Goal: Task Accomplishment & Management: Use online tool/utility

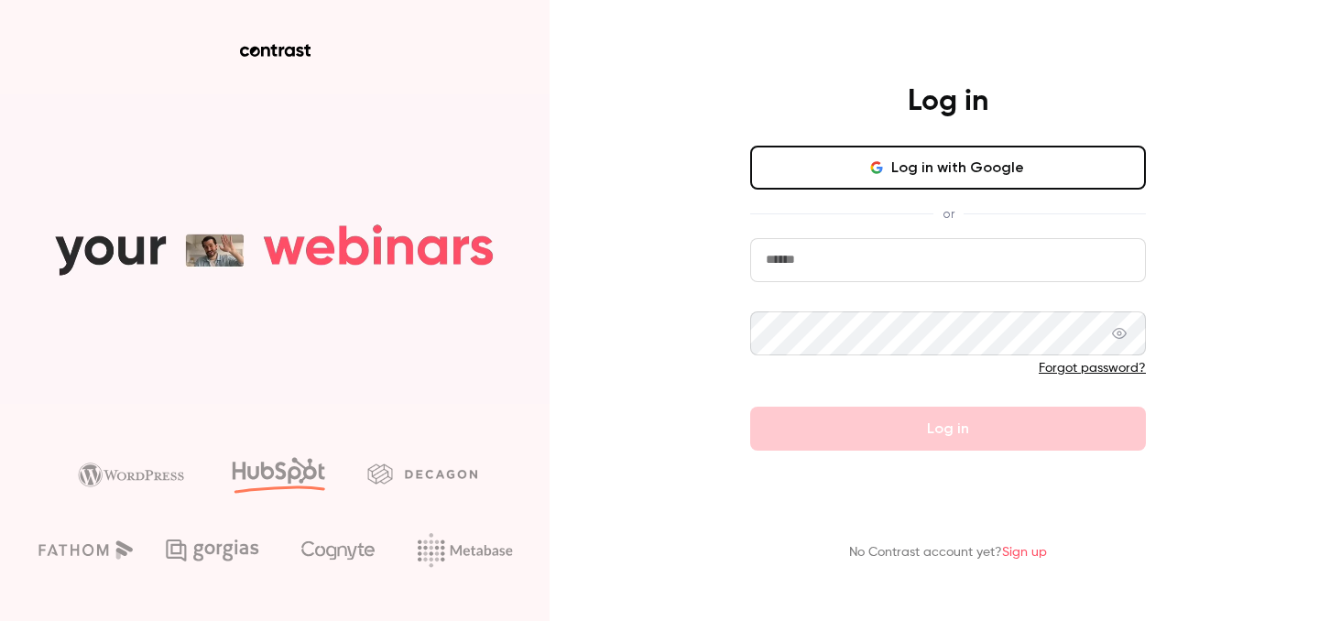
type input "**********"
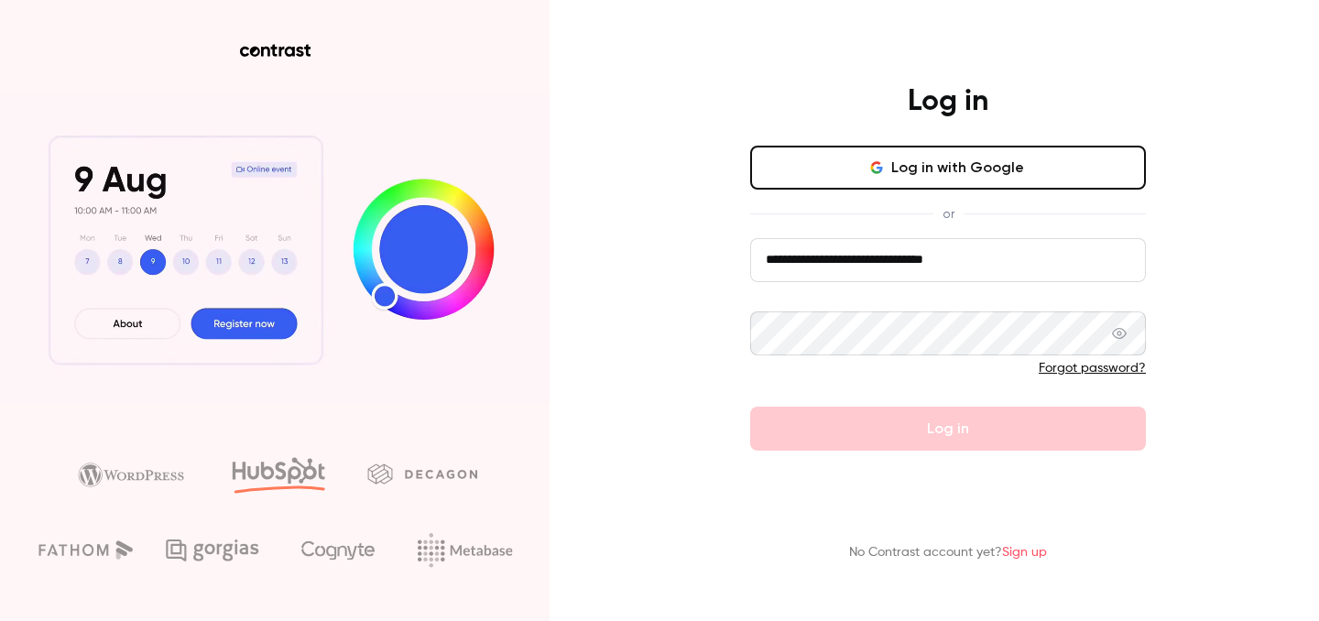
click at [1166, 446] on div "**********" at bounding box center [948, 266] width 476 height 367
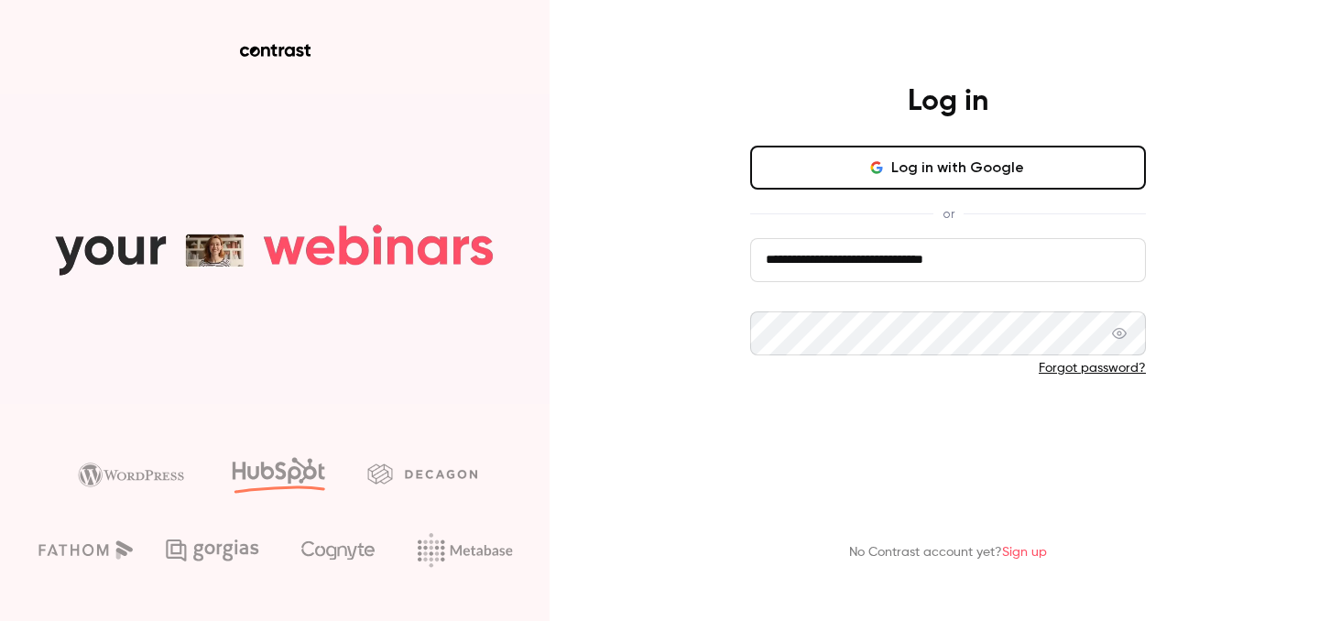
click at [1098, 438] on button "Log in" at bounding box center [948, 429] width 396 height 44
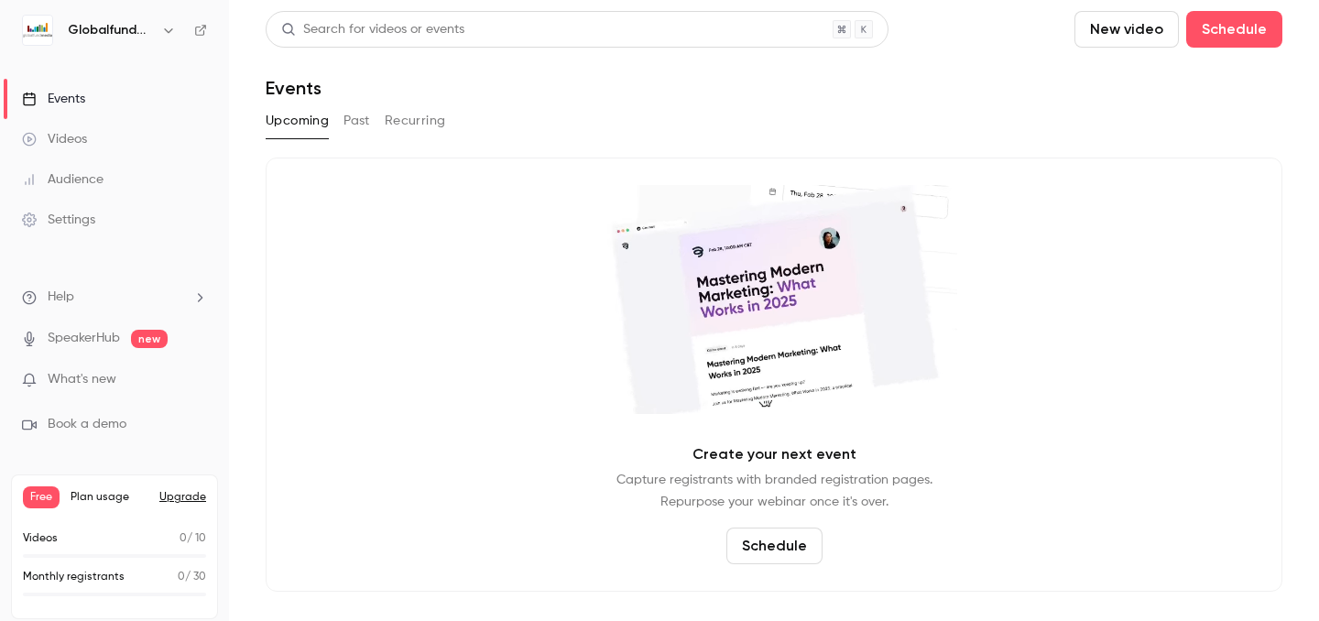
click at [125, 136] on link "Videos" at bounding box center [114, 139] width 229 height 40
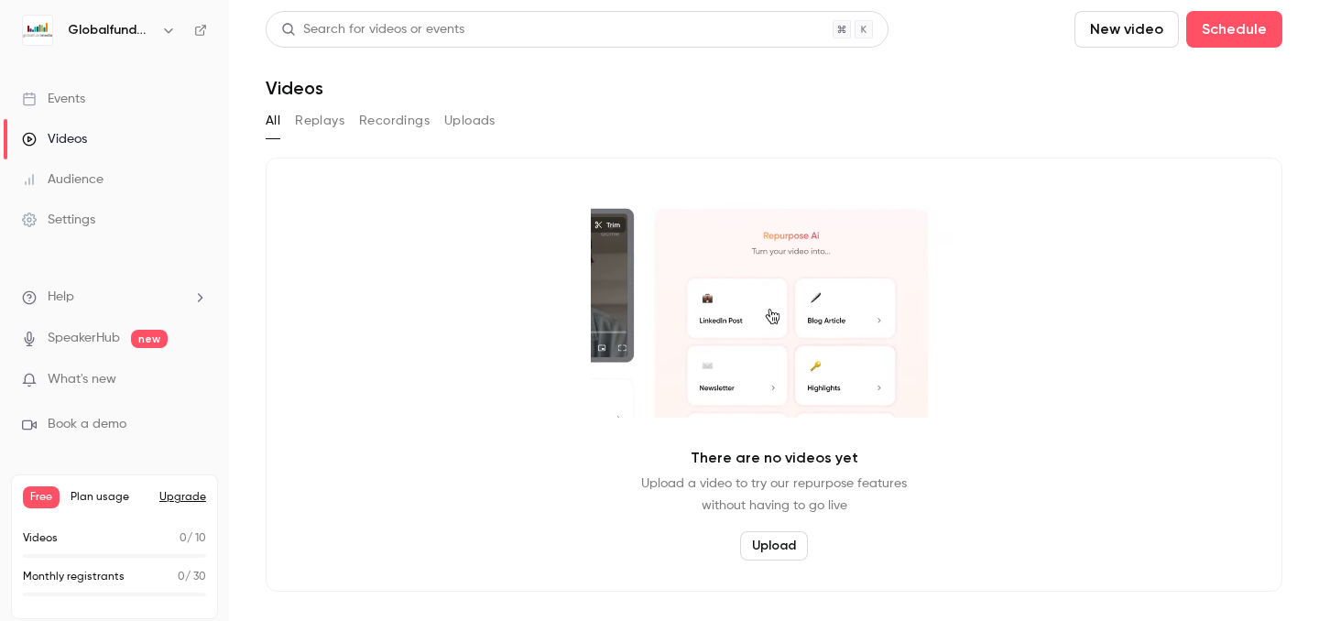
click at [464, 131] on button "Uploads" at bounding box center [469, 120] width 51 height 29
click at [770, 545] on button "Upload" at bounding box center [774, 545] width 68 height 29
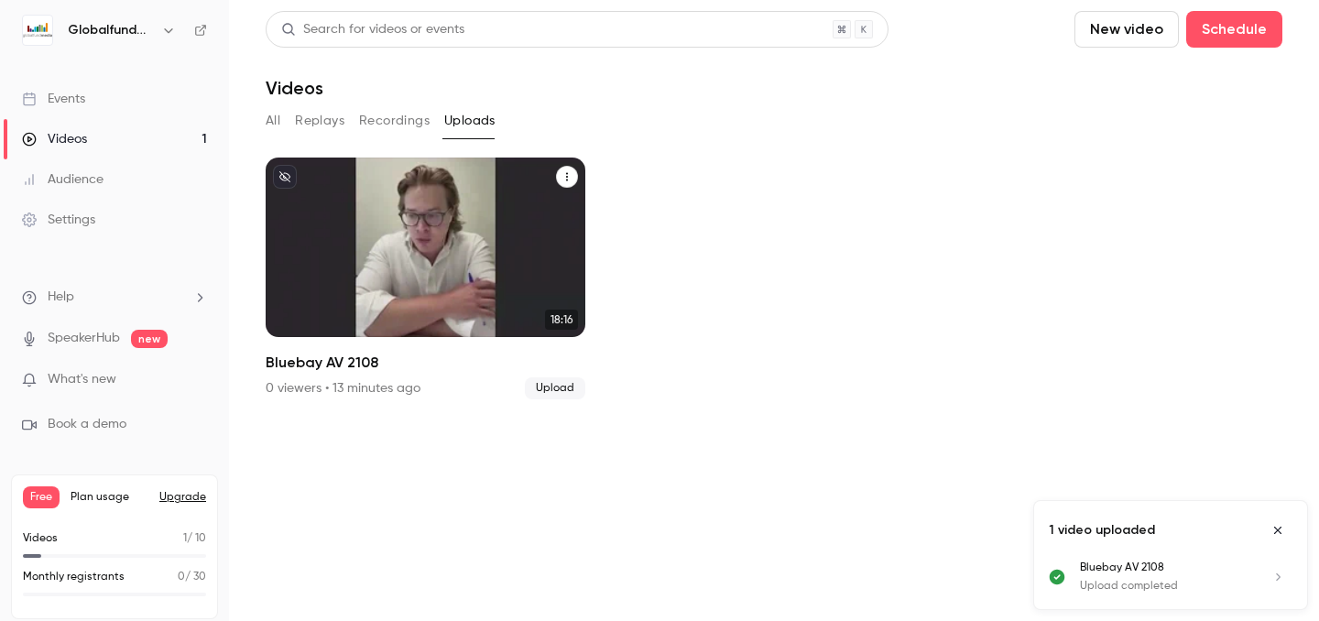
click at [563, 179] on icon "Bluebay AV 2108" at bounding box center [566, 176] width 11 height 11
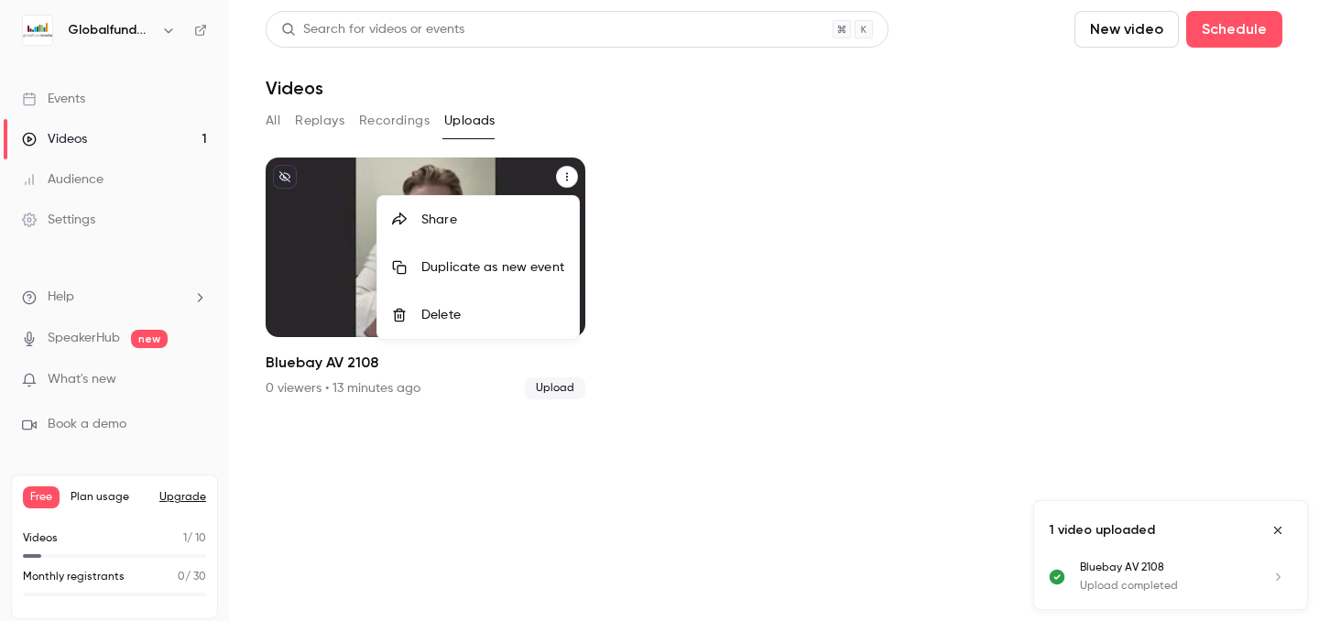
click at [686, 184] on div at bounding box center [659, 310] width 1319 height 621
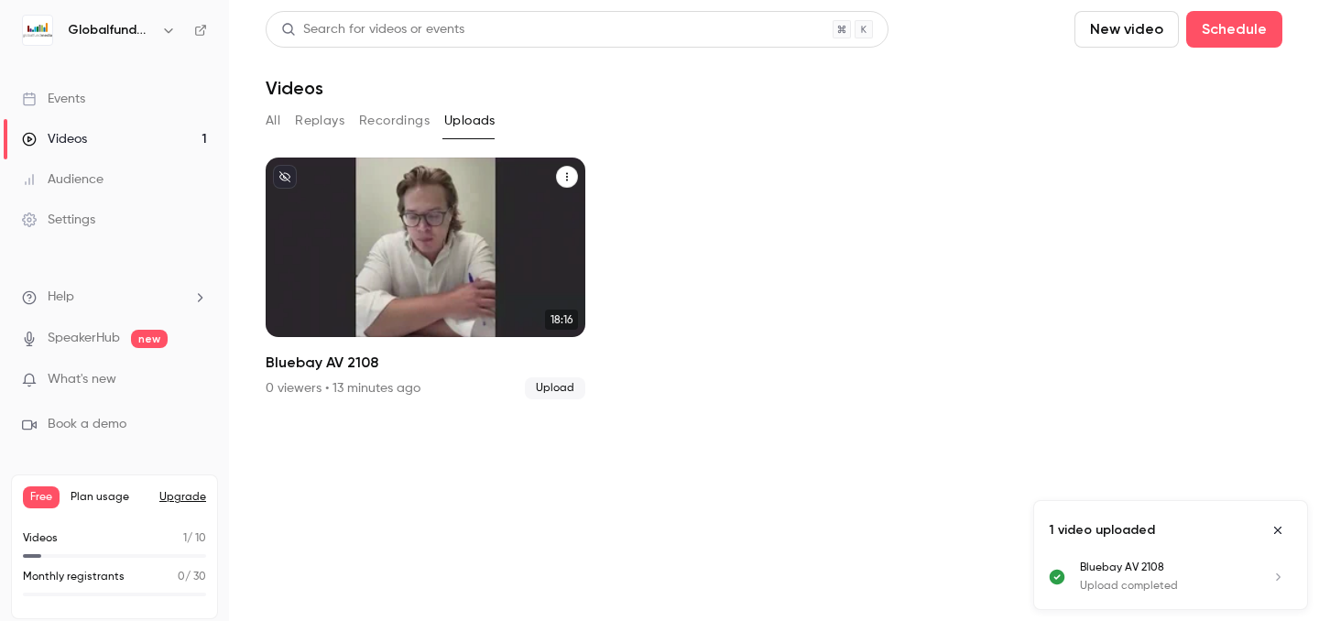
click at [252, 114] on main "Search for videos or events New video Schedule Videos All Replays Recordings Up…" at bounding box center [774, 310] width 1090 height 621
click at [282, 116] on div "All Replays Recordings Uploads" at bounding box center [774, 120] width 1017 height 29
click at [270, 116] on button "All" at bounding box center [273, 120] width 15 height 29
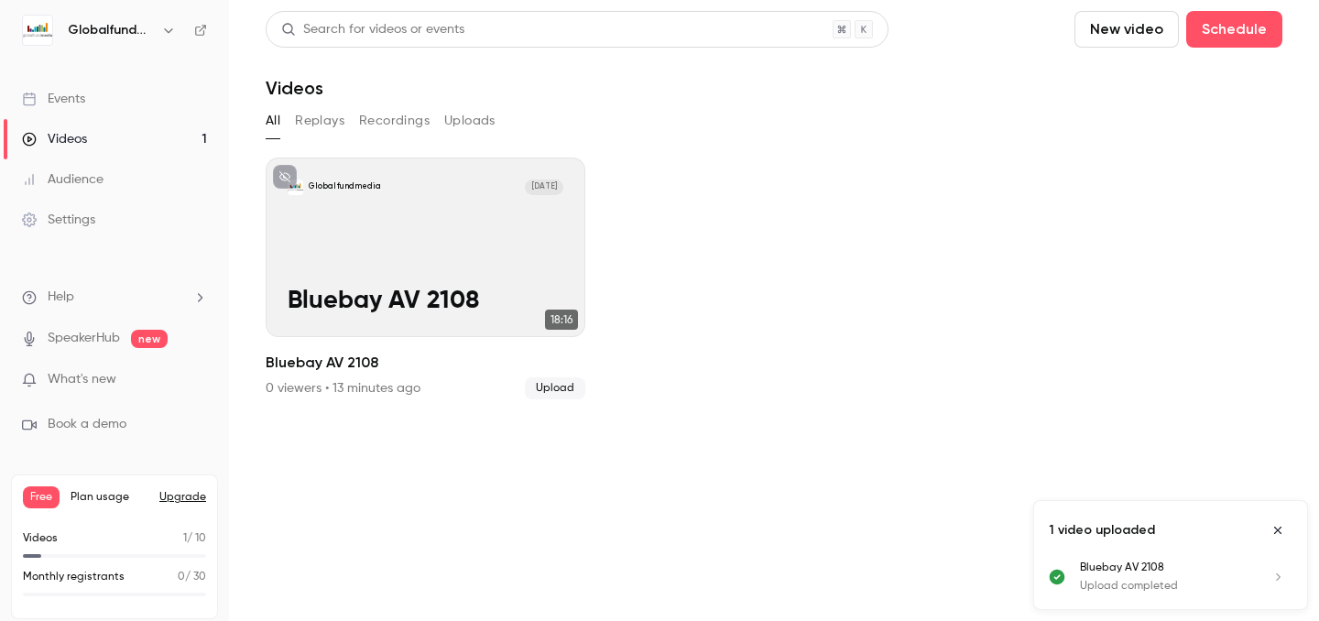
click at [136, 110] on link "Events" at bounding box center [114, 99] width 229 height 40
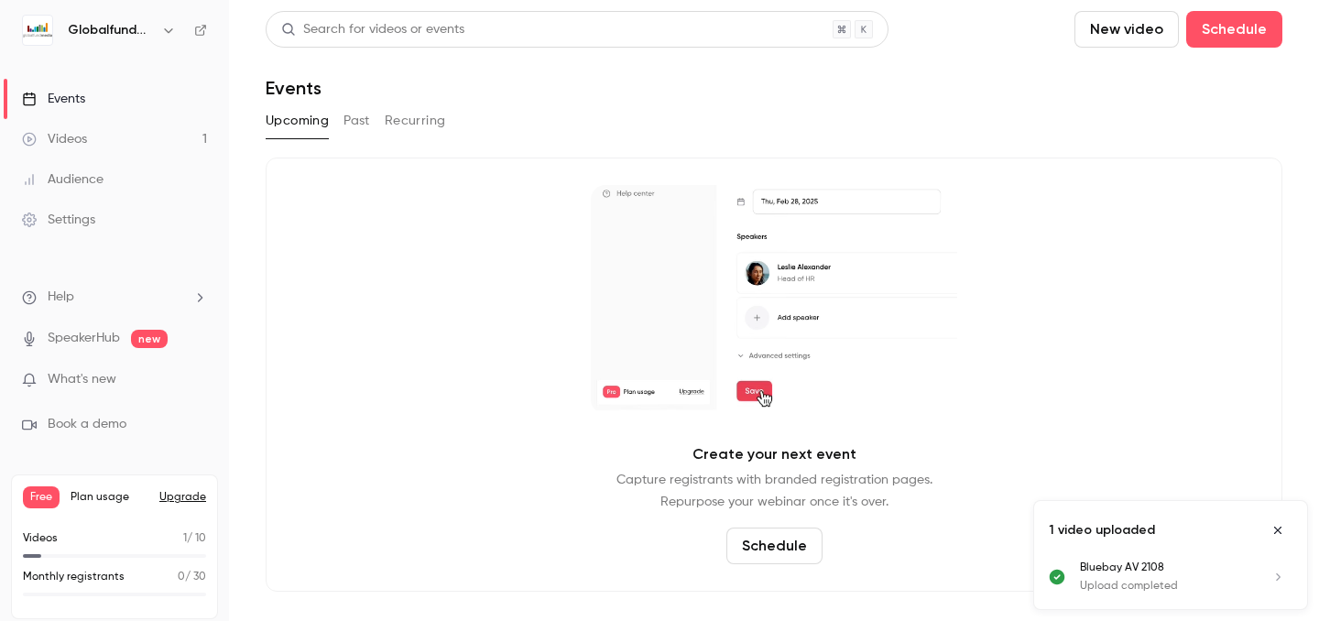
click at [132, 173] on link "Audience" at bounding box center [114, 179] width 229 height 40
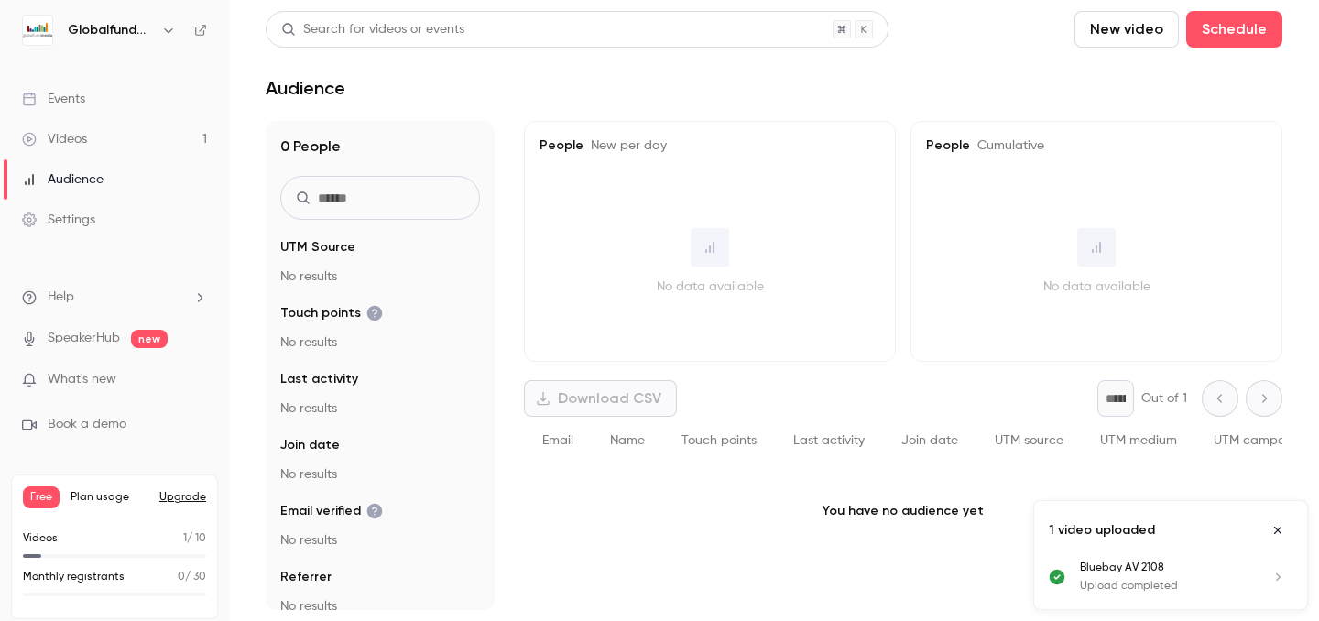
click at [135, 205] on link "Settings" at bounding box center [114, 220] width 229 height 40
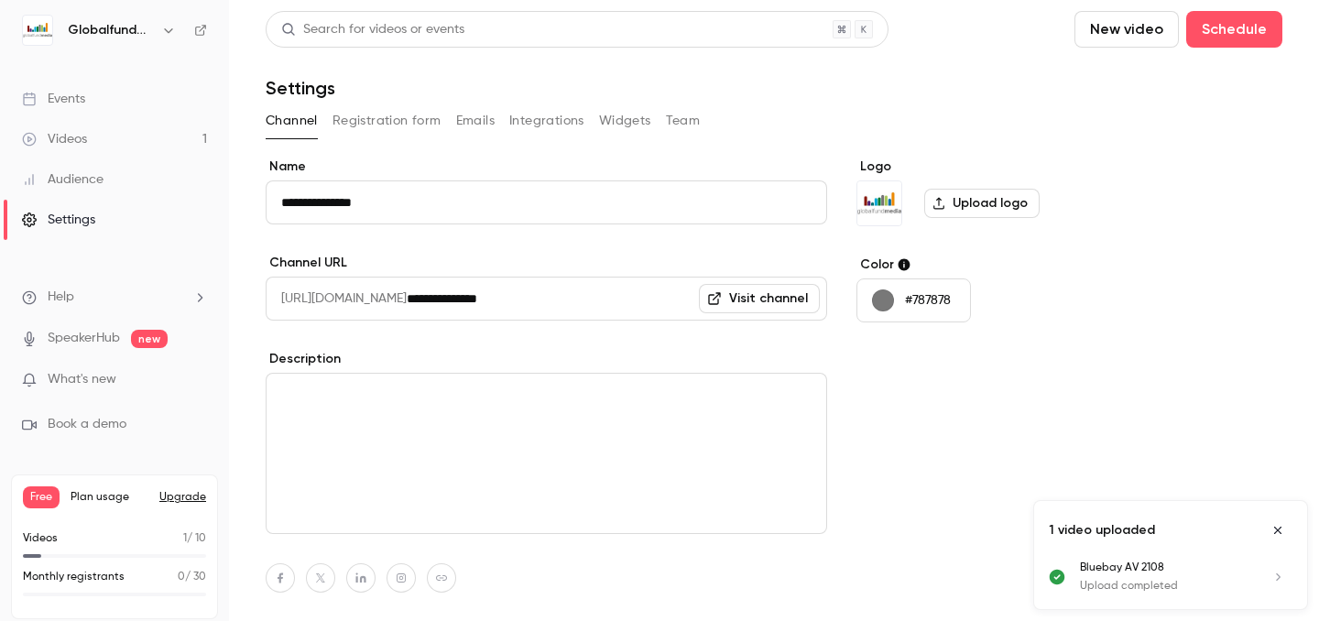
click at [171, 23] on icon "button" at bounding box center [168, 30] width 15 height 15
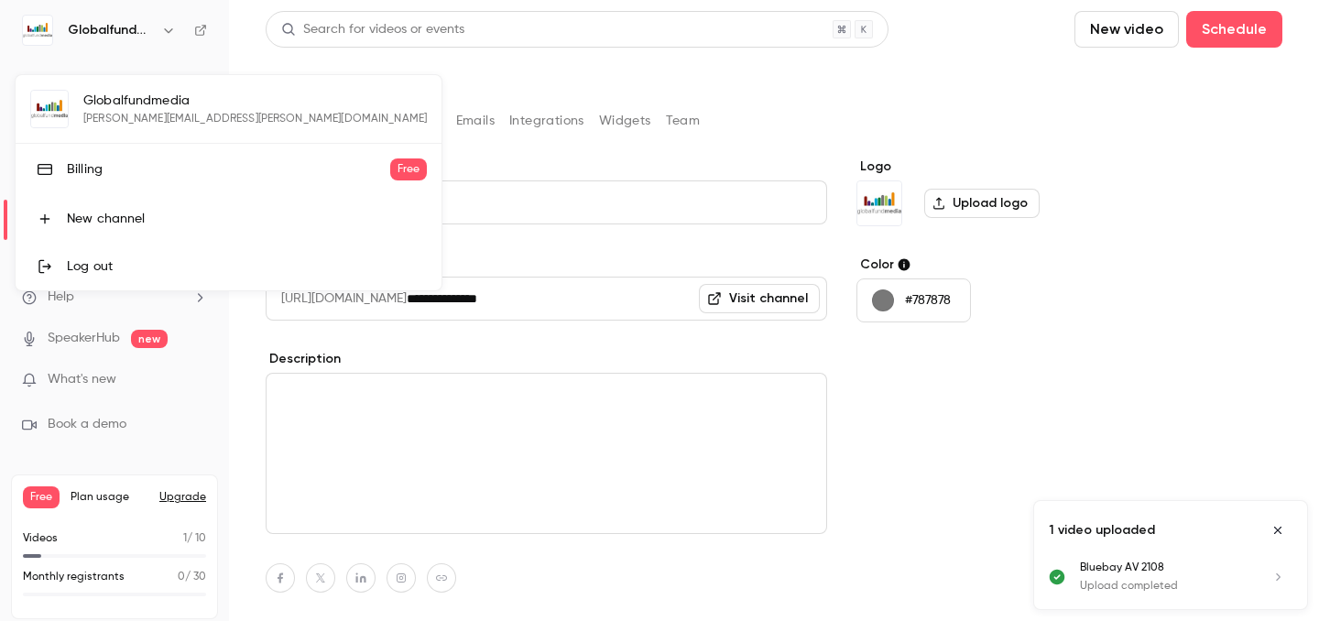
click at [1118, 58] on div at bounding box center [659, 310] width 1319 height 621
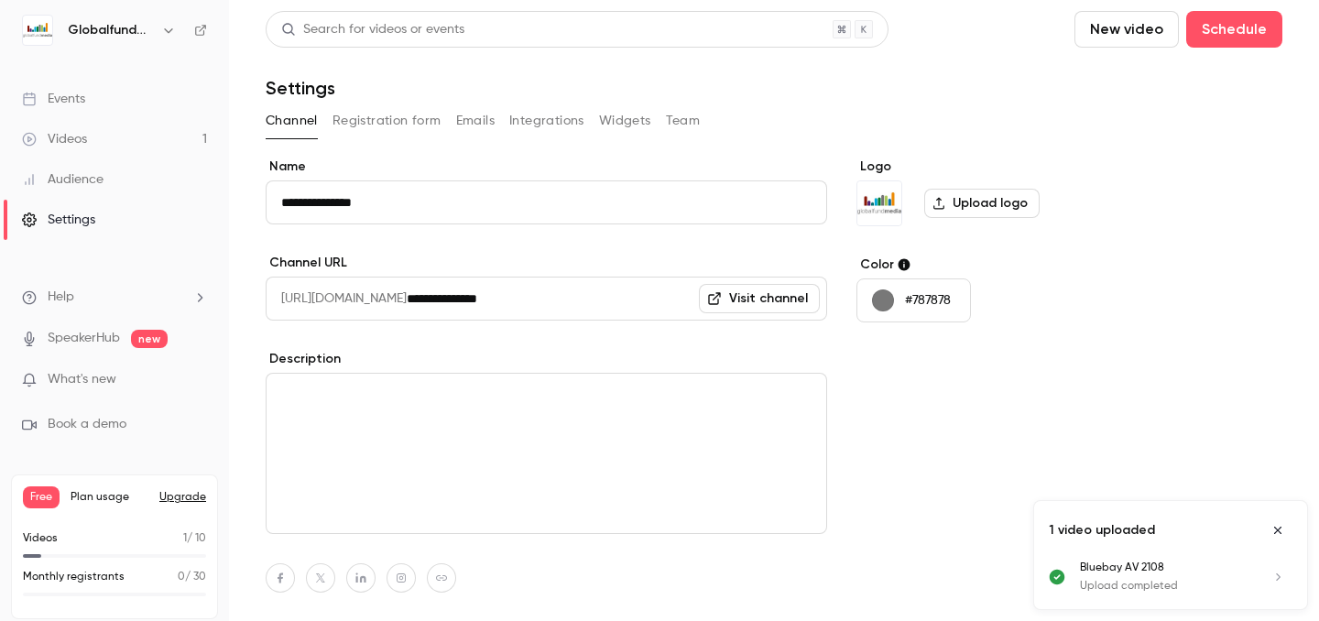
click at [110, 103] on link "Events" at bounding box center [114, 99] width 229 height 40
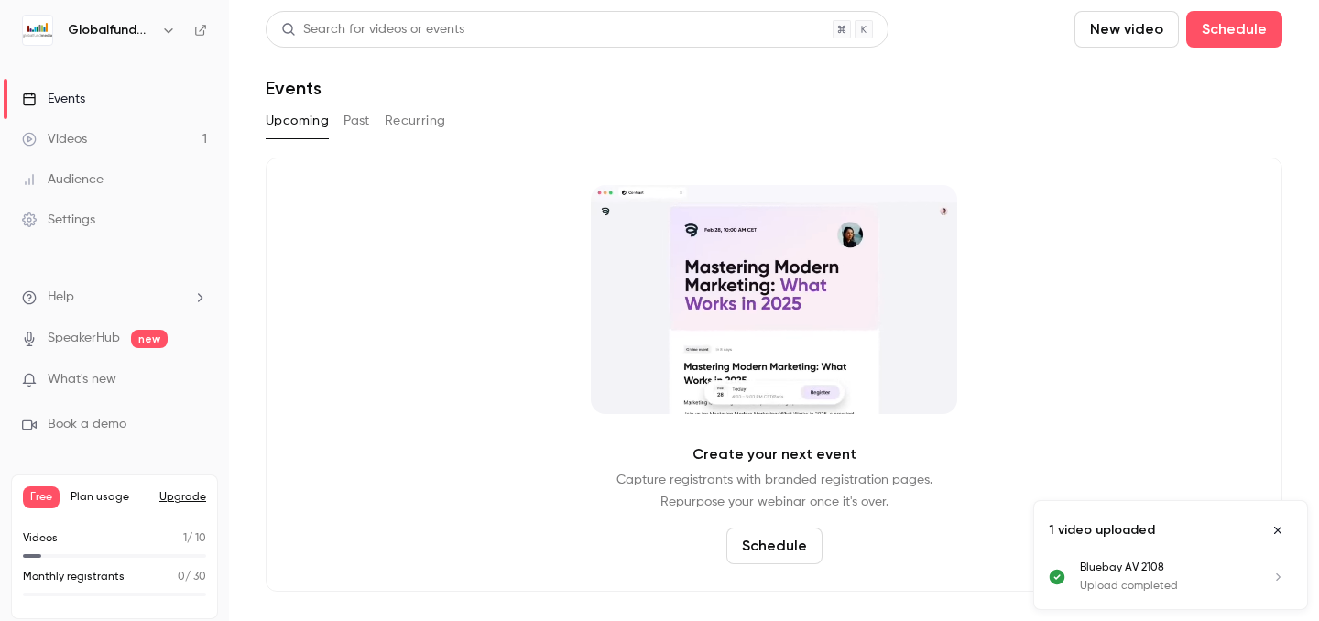
click at [115, 134] on link "Videos 1" at bounding box center [114, 139] width 229 height 40
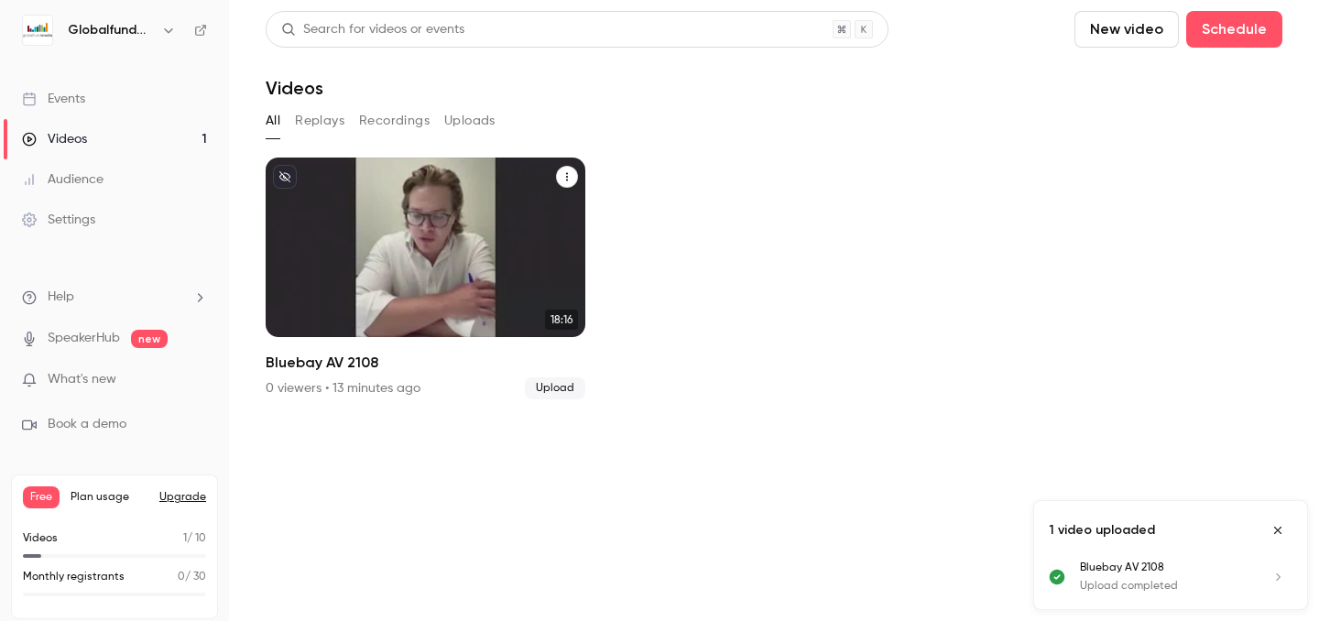
click at [540, 263] on div "Globalfundmedia [DATE] Bluebay AV 2108" at bounding box center [426, 248] width 320 height 180
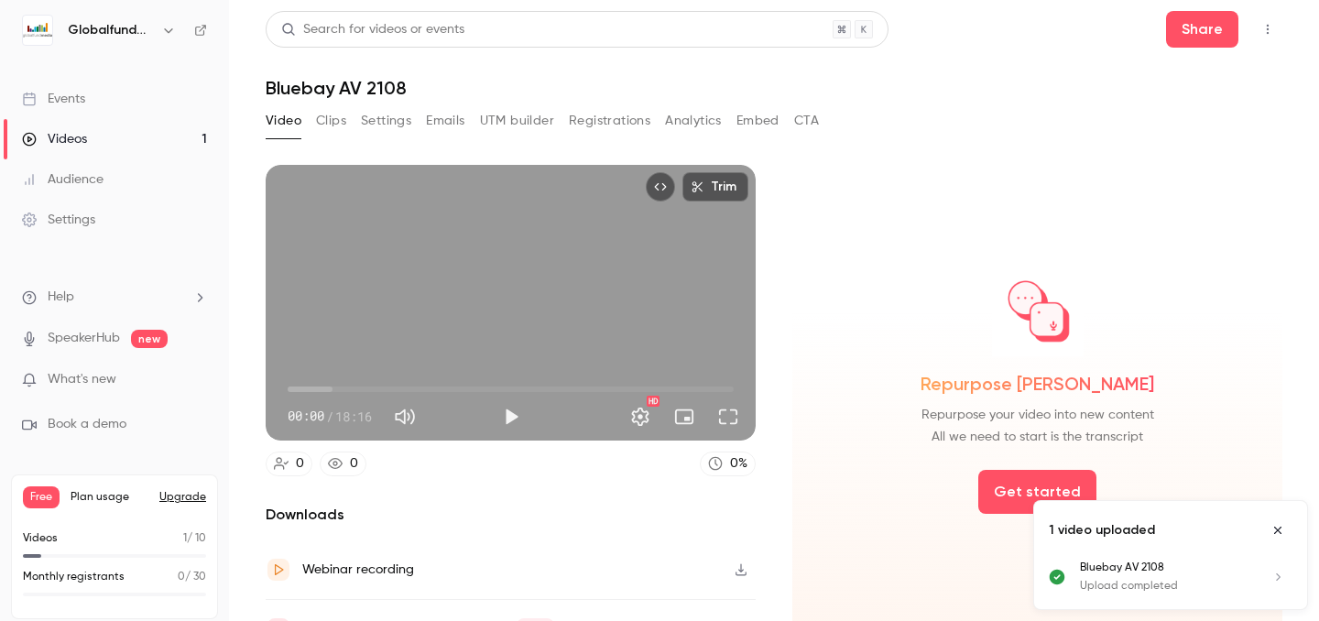
click at [335, 120] on button "Clips" at bounding box center [331, 120] width 30 height 29
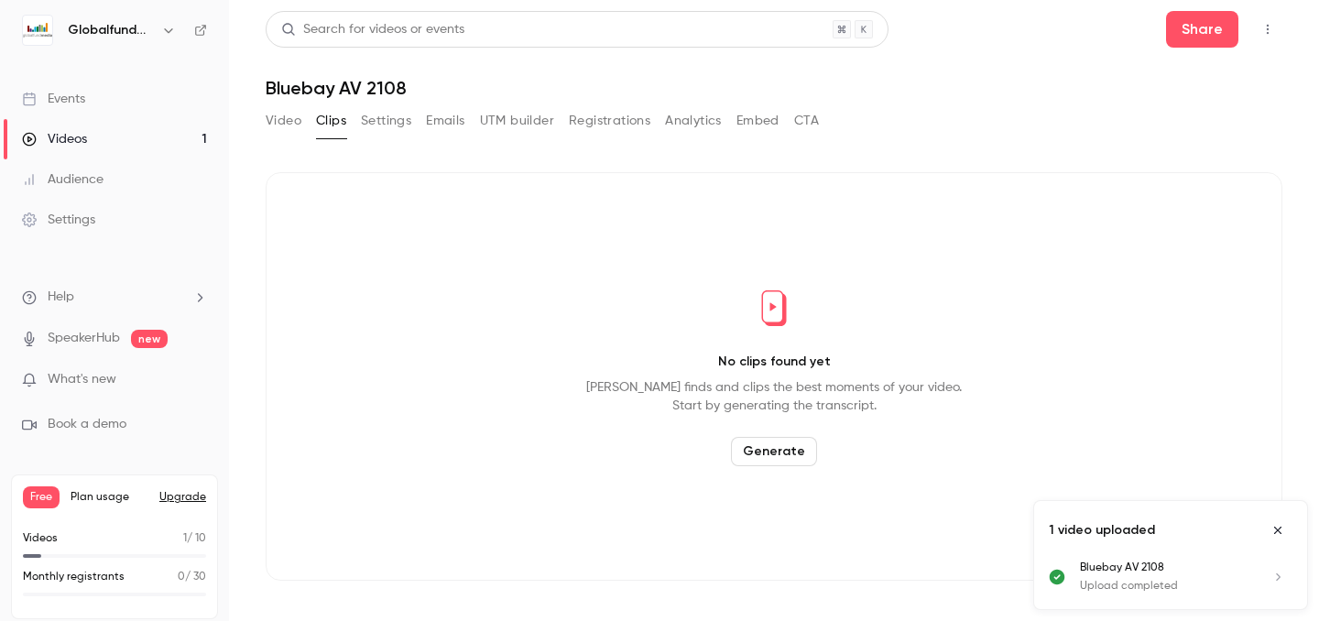
click at [793, 437] on button "Generate" at bounding box center [774, 451] width 86 height 29
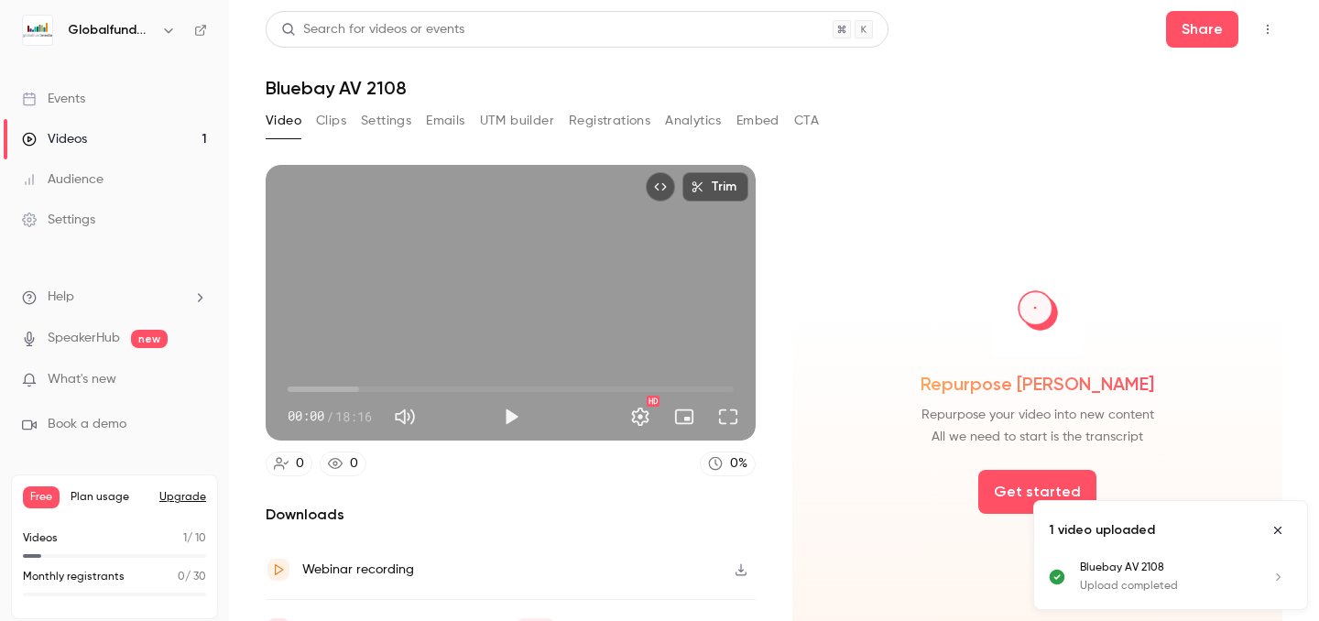
click at [1283, 531] on icon "Close uploads list" at bounding box center [1277, 530] width 15 height 13
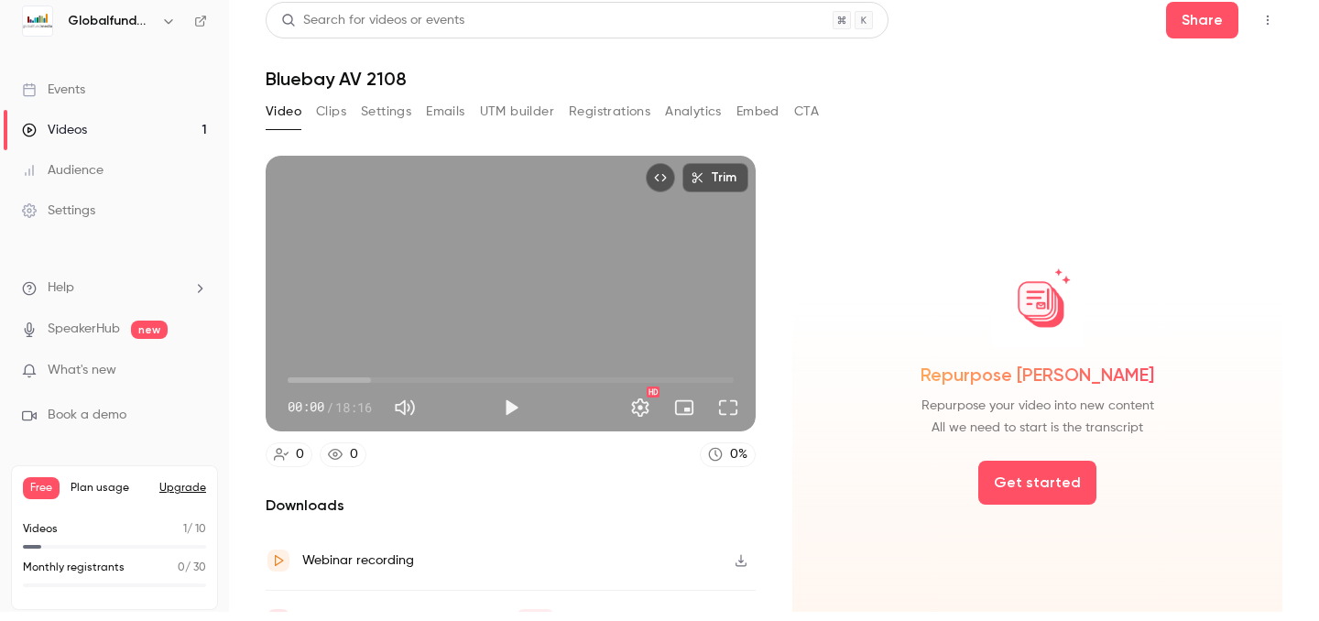
click at [331, 126] on div "Video Clips Settings Emails UTM builder Registrations Analytics Embed CTA" at bounding box center [542, 115] width 553 height 37
click at [331, 118] on button "Clips" at bounding box center [331, 111] width 30 height 29
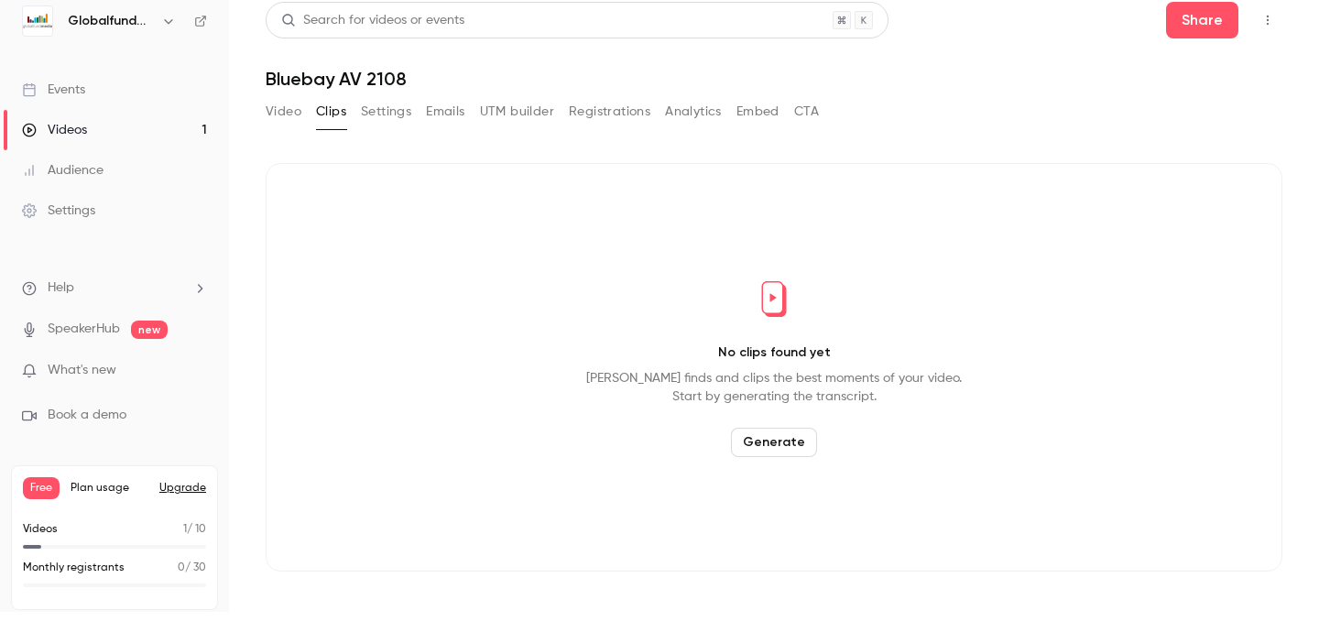
click at [771, 435] on button "Generate" at bounding box center [774, 442] width 86 height 29
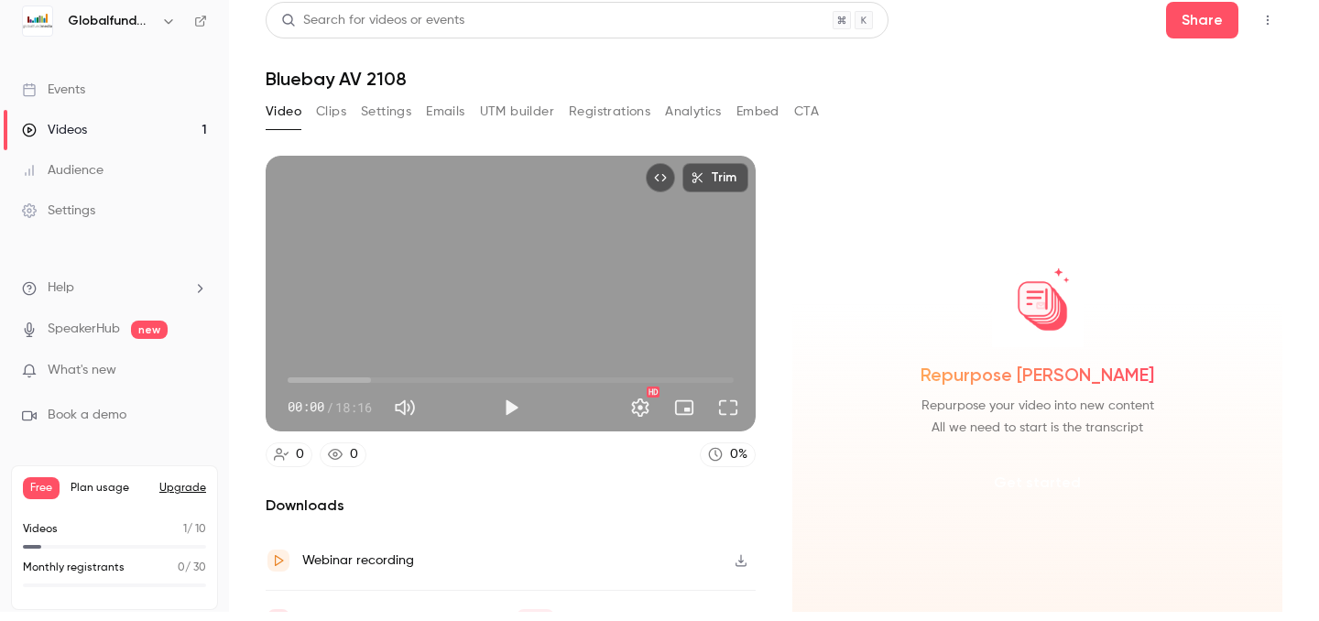
click at [1027, 462] on button "Get started" at bounding box center [1037, 483] width 118 height 44
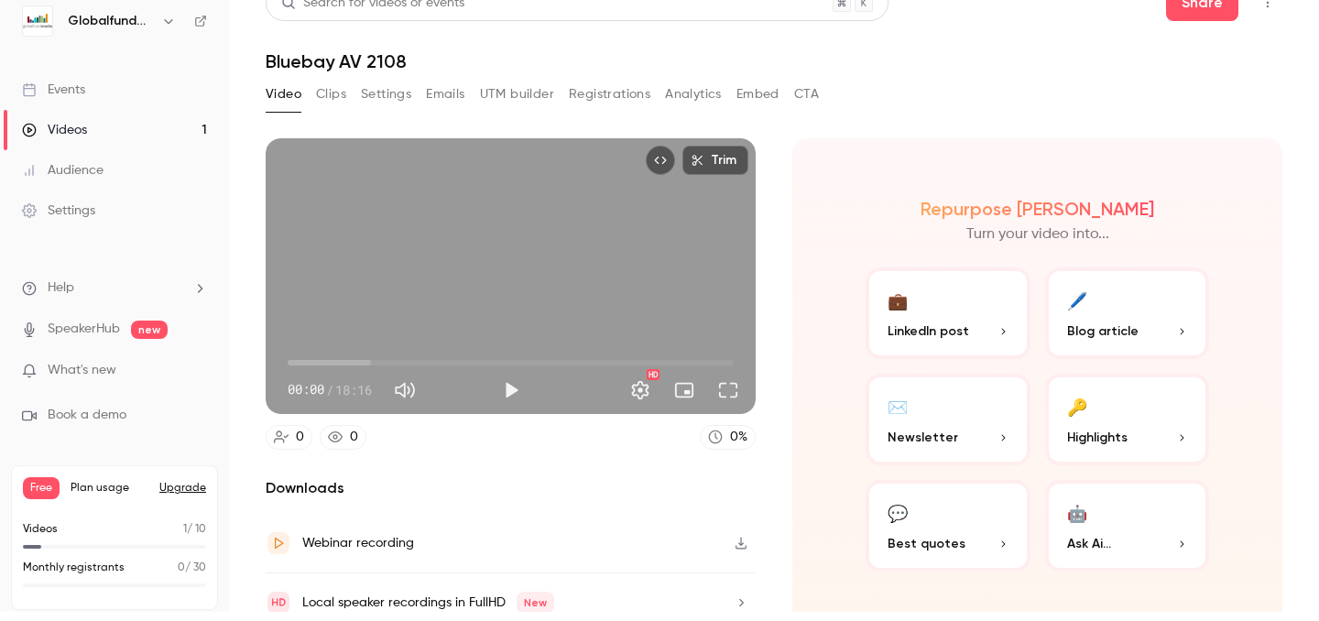
scroll to position [38, 0]
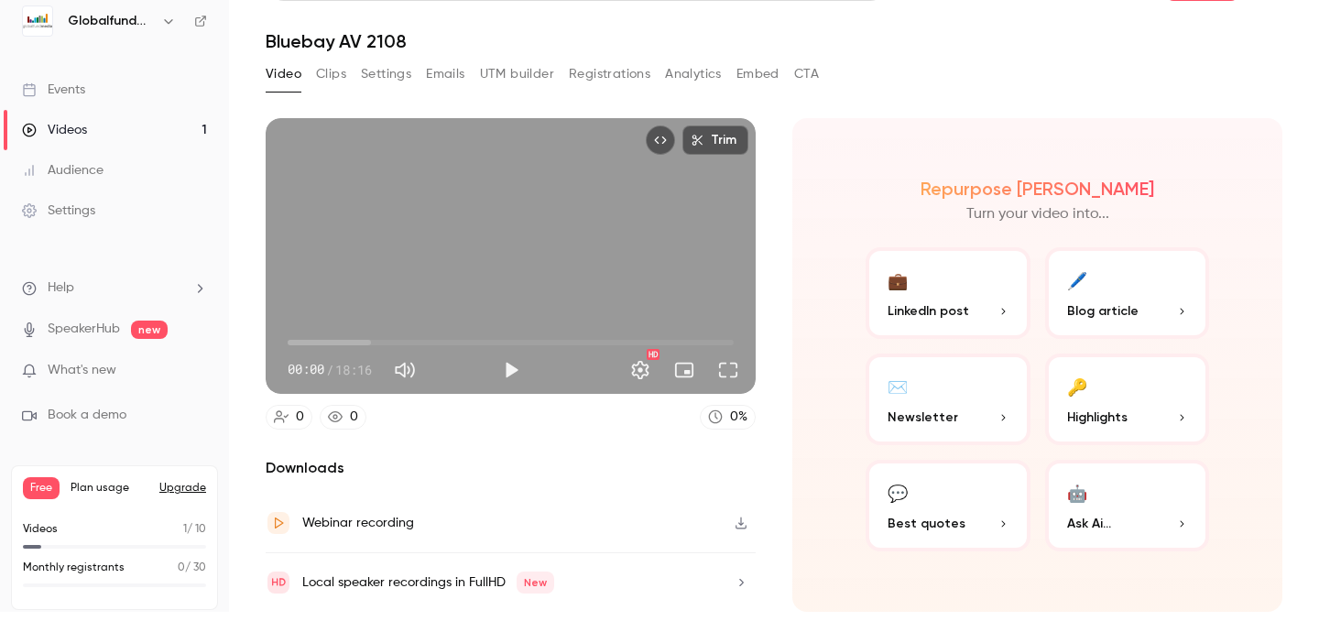
click at [1008, 313] on button "💼 LinkedIn post" at bounding box center [947, 293] width 165 height 92
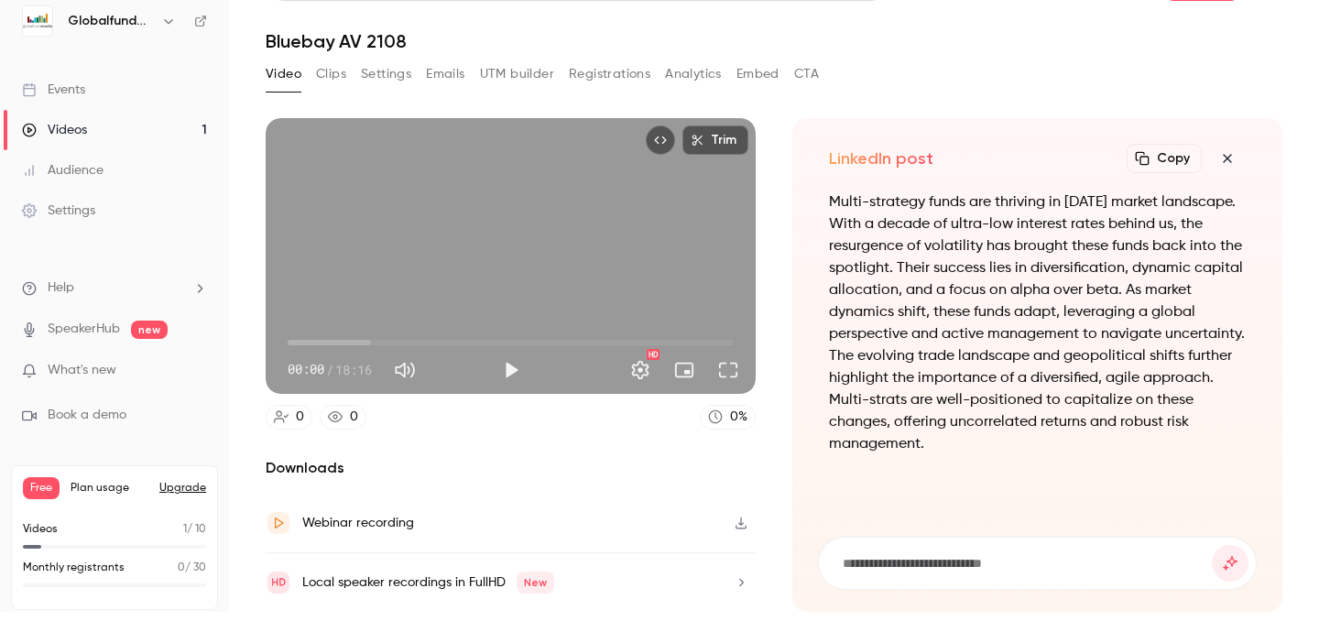
click at [338, 76] on button "Clips" at bounding box center [331, 74] width 30 height 29
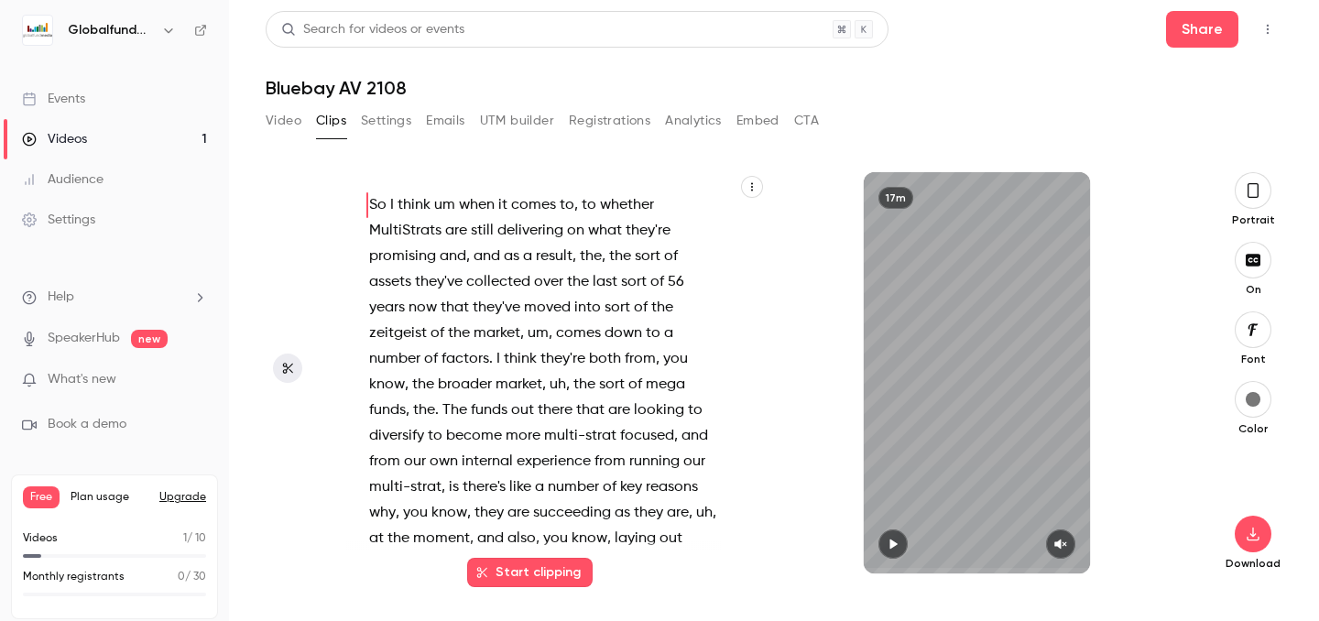
click at [1254, 196] on icon "button" at bounding box center [1253, 190] width 15 height 20
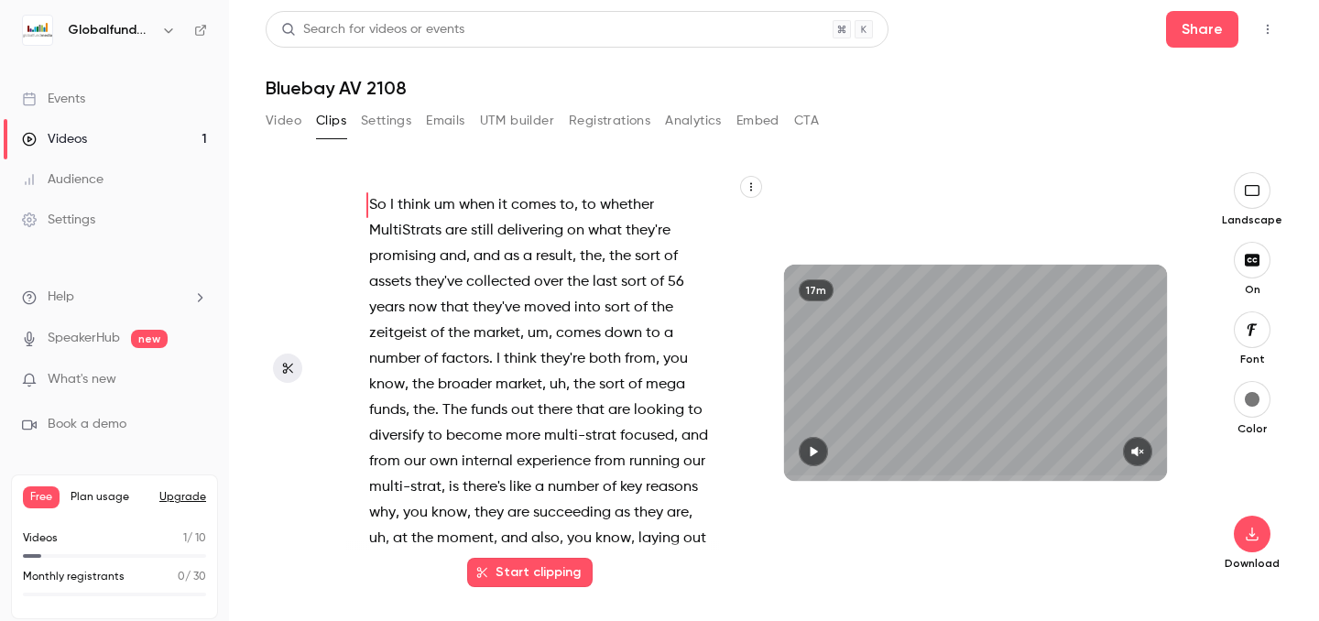
click at [1252, 336] on icon "button" at bounding box center [1252, 329] width 20 height 15
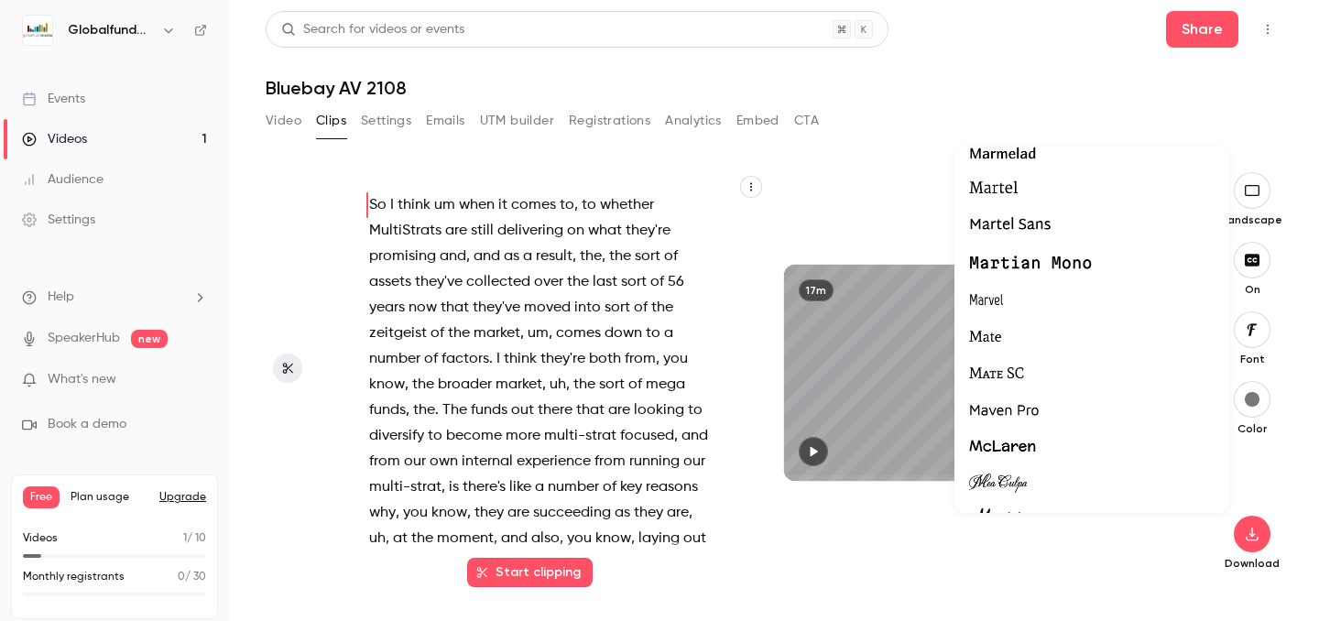
scroll to position [26971, 0]
